Goal: Information Seeking & Learning: Get advice/opinions

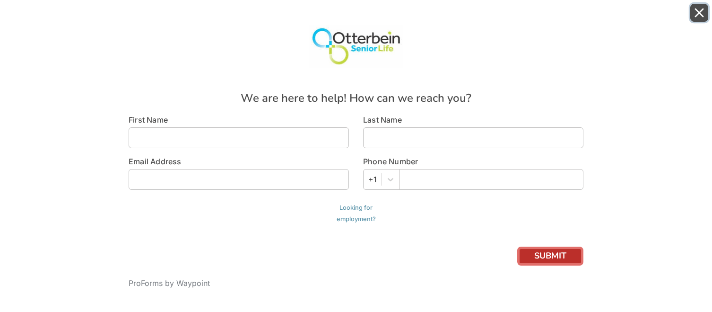
click at [698, 13] on icon "Close" at bounding box center [699, 12] width 9 height 9
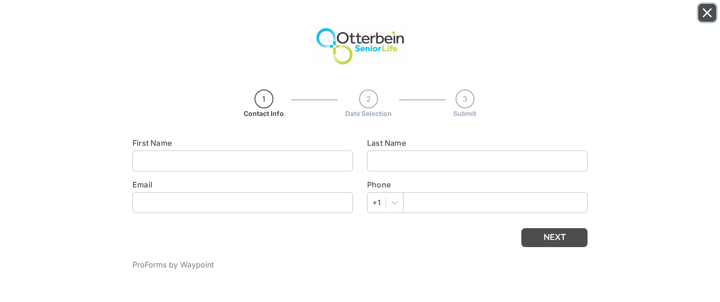
click at [709, 16] on icon "Close" at bounding box center [706, 12] width 9 height 9
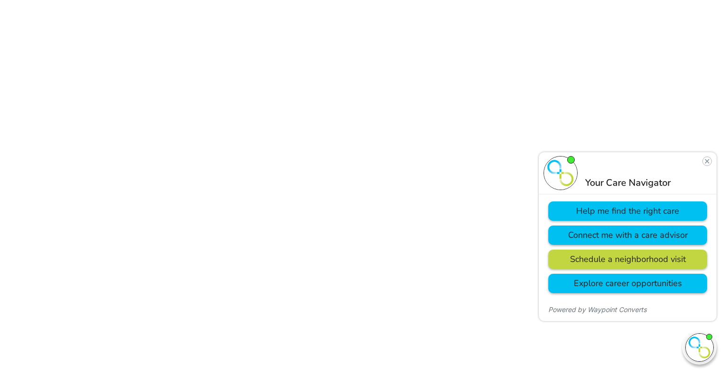
click at [618, 209] on button "Help me find the right care" at bounding box center [628, 210] width 159 height 19
click at [703, 350] on img at bounding box center [699, 347] width 27 height 27
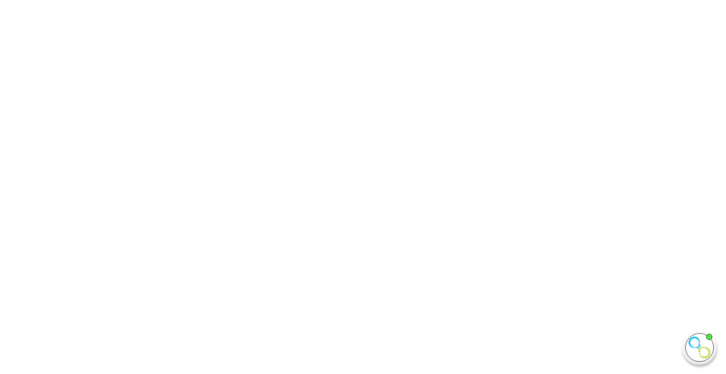
click at [703, 350] on img at bounding box center [699, 347] width 27 height 27
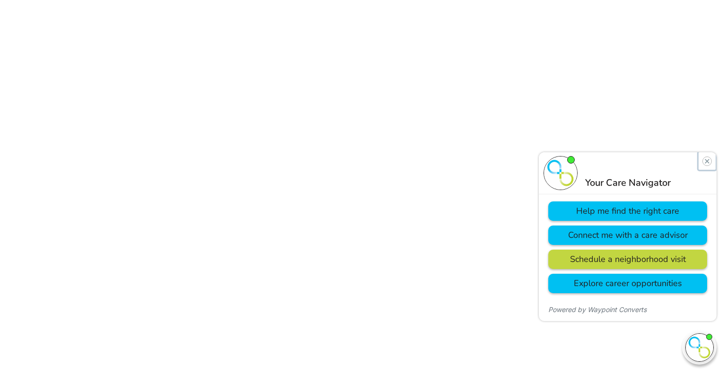
drag, startPoint x: 698, startPoint y: 161, endPoint x: 1232, endPoint y: 309, distance: 554.2
click at [703, 161] on img "Close" at bounding box center [707, 161] width 9 height 9
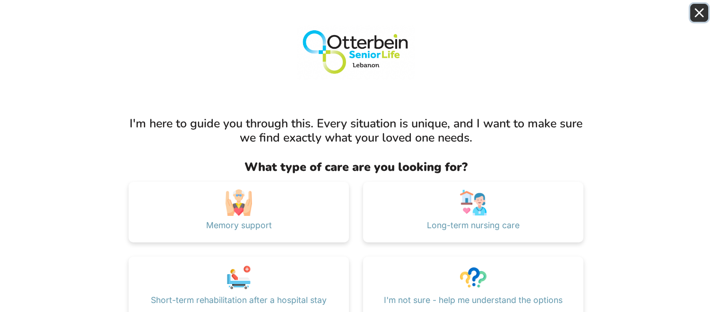
click at [707, 11] on button "Close" at bounding box center [699, 13] width 18 height 18
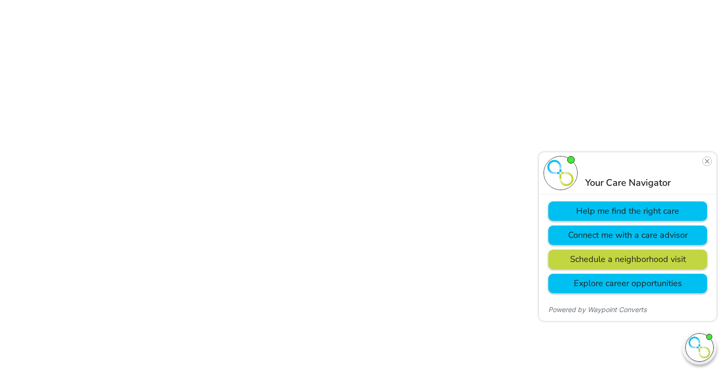
click at [697, 346] on img at bounding box center [699, 347] width 27 height 27
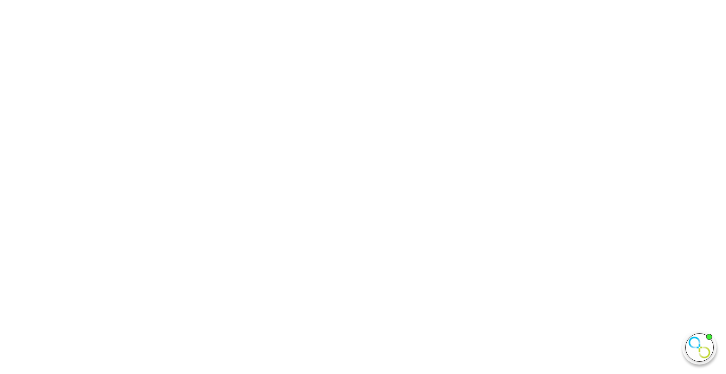
click at [697, 346] on img at bounding box center [699, 347] width 27 height 27
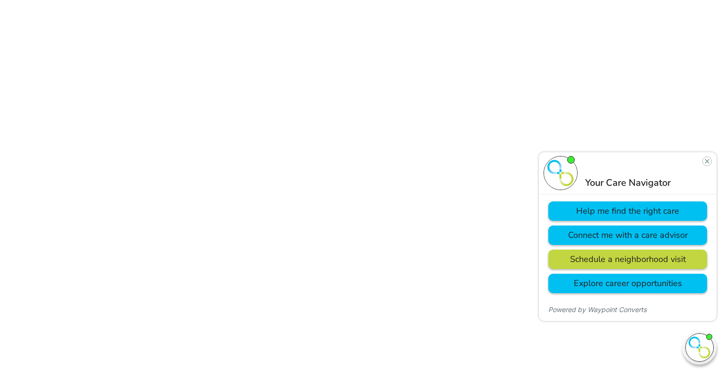
click at [628, 213] on button "Help me find the right care" at bounding box center [628, 210] width 159 height 19
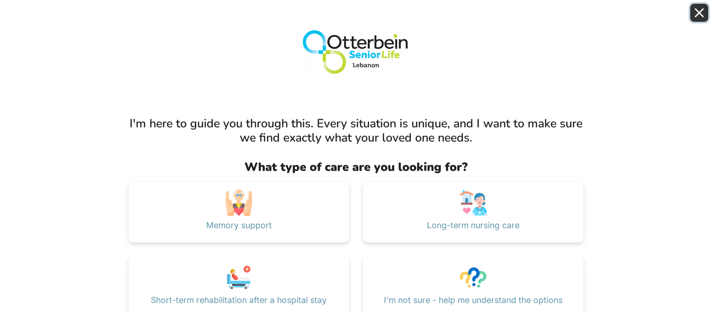
click at [697, 13] on icon "Close" at bounding box center [699, 12] width 9 height 9
